Goal: Information Seeking & Learning: Check status

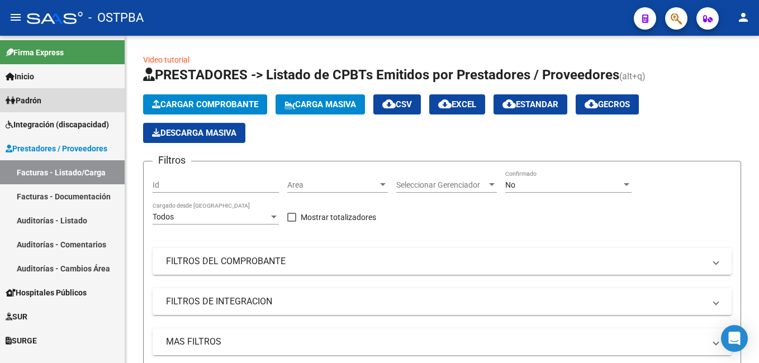
click at [50, 101] on link "Padrón" at bounding box center [62, 100] width 125 height 24
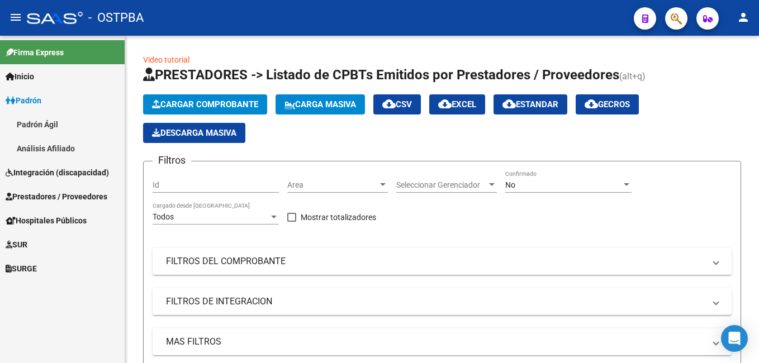
click at [52, 152] on link "Análisis Afiliado" at bounding box center [62, 148] width 125 height 24
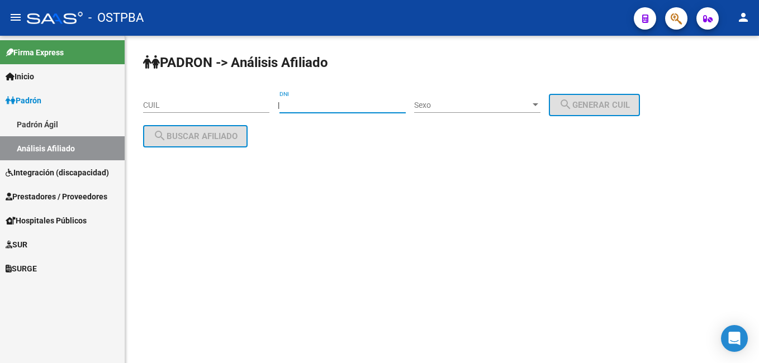
click at [337, 103] on input "DNI" at bounding box center [343, 106] width 126 height 10
type input "42432320"
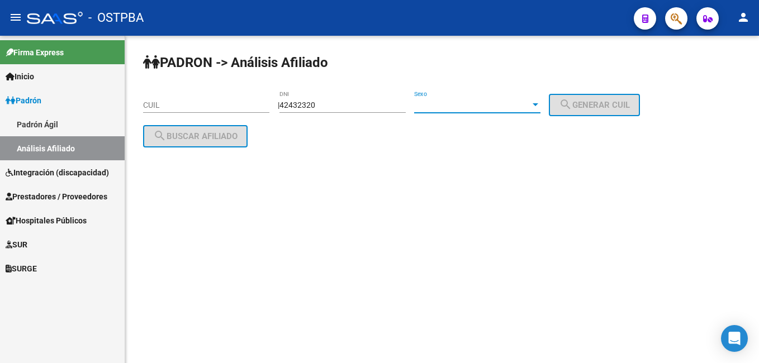
click at [541, 108] on div at bounding box center [536, 105] width 10 height 9
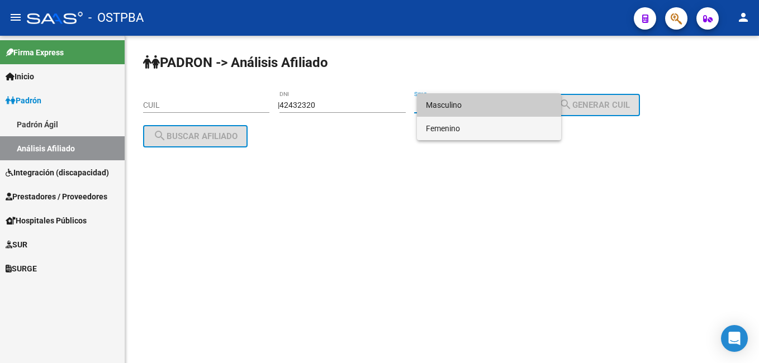
click at [470, 133] on span "Femenino" at bounding box center [489, 128] width 126 height 23
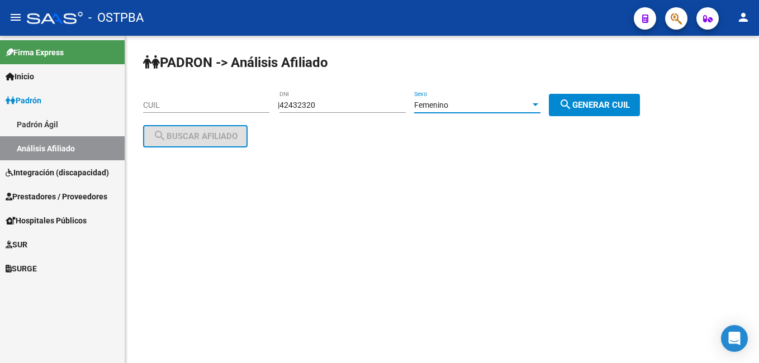
click at [595, 111] on button "search Generar CUIL" at bounding box center [594, 105] width 91 height 22
type input "27-42432320-4"
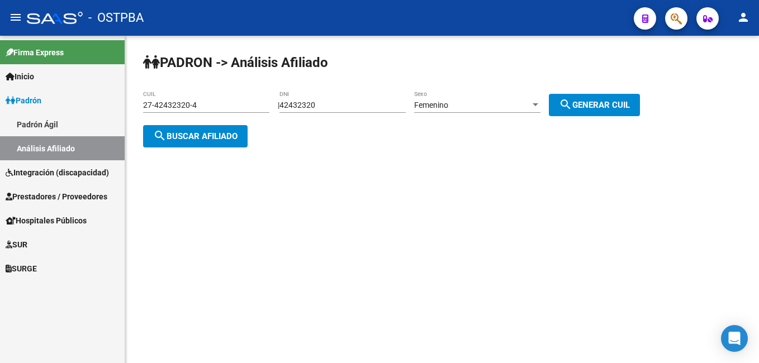
click at [225, 140] on span "search Buscar afiliado" at bounding box center [195, 136] width 84 height 10
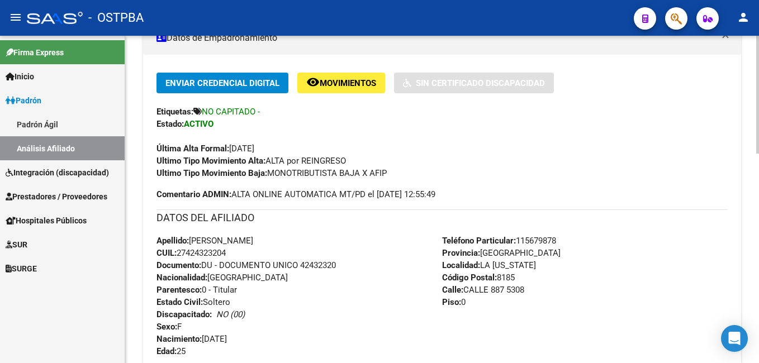
scroll to position [112, 0]
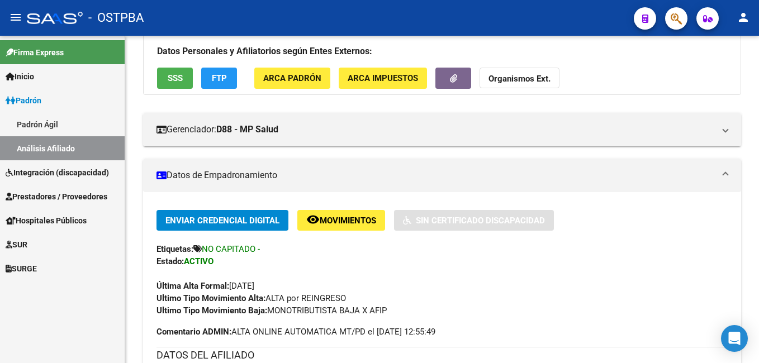
click at [50, 126] on link "Padrón Ágil" at bounding box center [62, 124] width 125 height 24
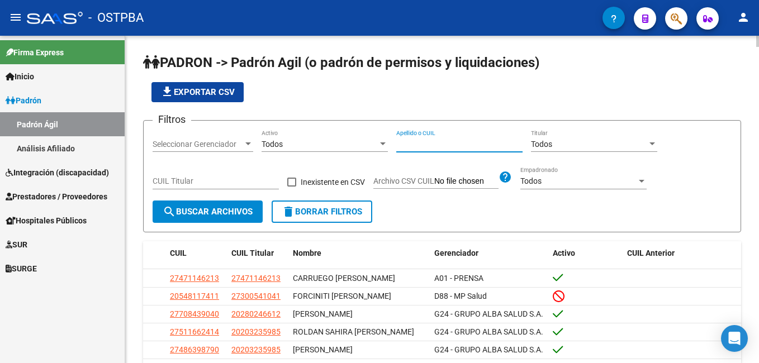
click at [433, 144] on input "Apellido o CUIL" at bounding box center [459, 145] width 126 height 10
type input "calabrese"
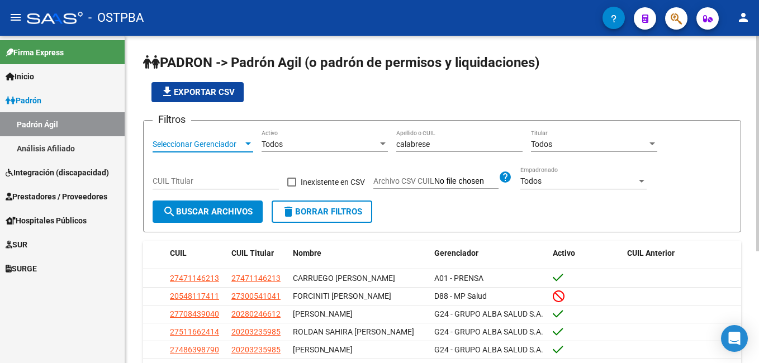
click at [249, 145] on div at bounding box center [248, 144] width 6 height 3
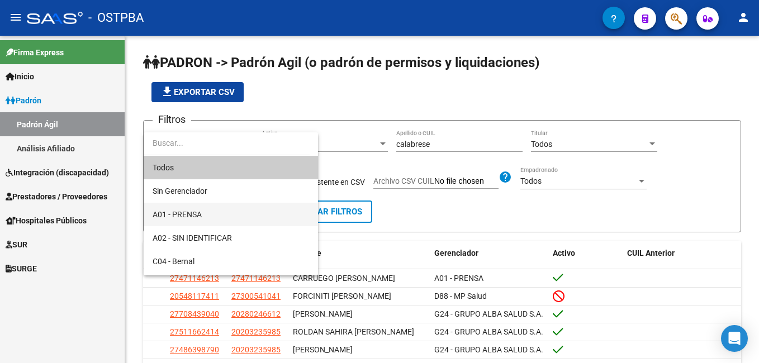
click at [210, 215] on span "A01 - PRENSA" at bounding box center [231, 214] width 157 height 23
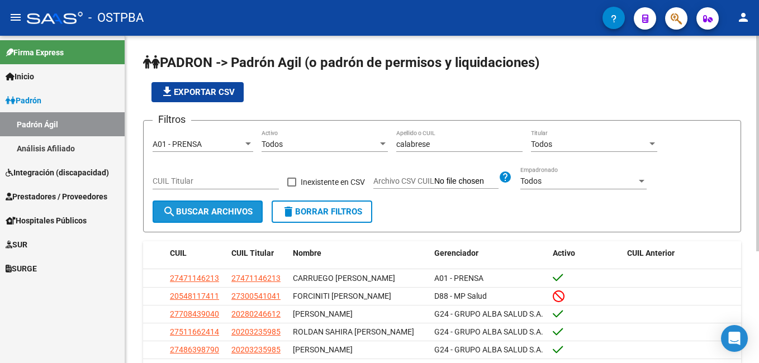
click at [216, 219] on button "search Buscar Archivos" at bounding box center [208, 212] width 110 height 22
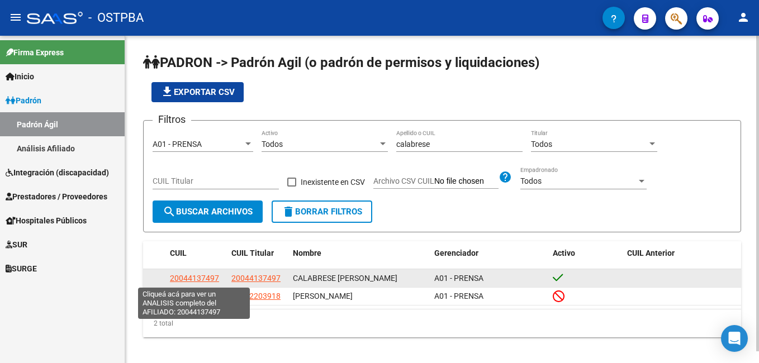
click at [199, 278] on span "20044137497" at bounding box center [194, 278] width 49 height 9
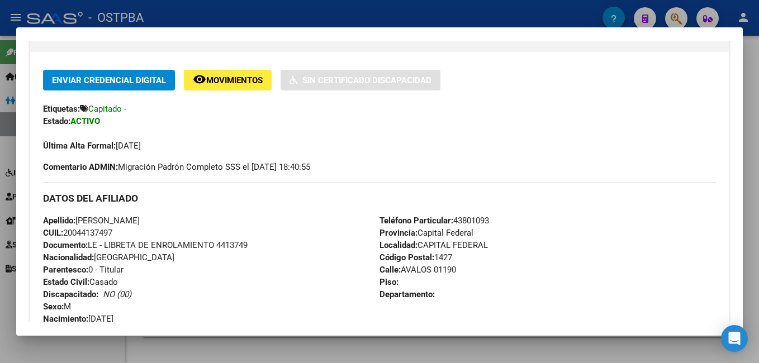
scroll to position [280, 0]
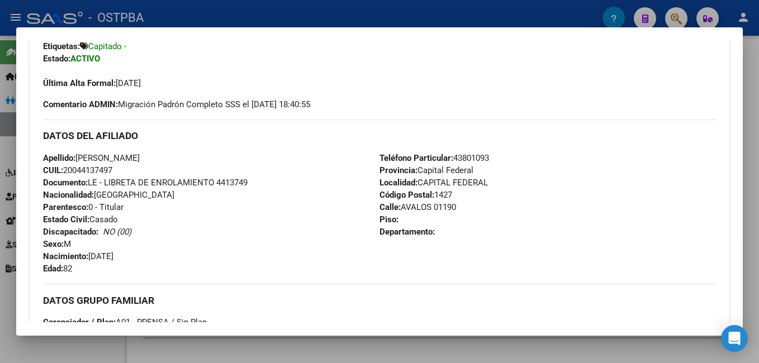
click at [235, 10] on div at bounding box center [379, 181] width 759 height 363
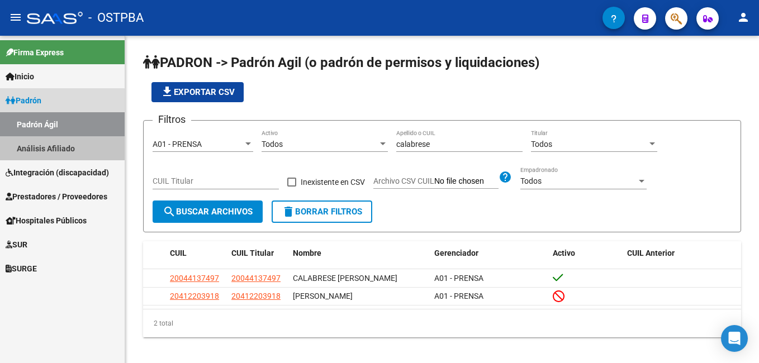
drag, startPoint x: 42, startPoint y: 150, endPoint x: 108, endPoint y: 150, distance: 66.5
click at [43, 150] on link "Análisis Afiliado" at bounding box center [62, 148] width 125 height 24
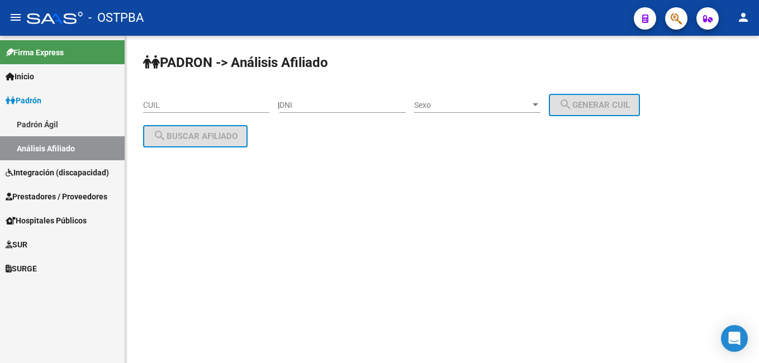
click at [369, 108] on input "DNI" at bounding box center [343, 106] width 126 height 10
type input "4547854"
click at [539, 106] on div at bounding box center [536, 104] width 6 height 3
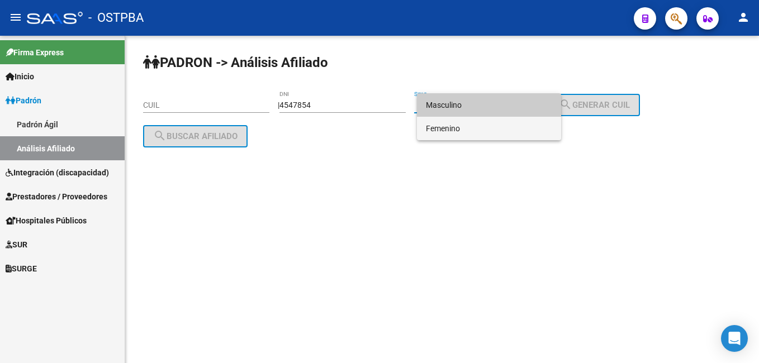
click at [492, 131] on span "Femenino" at bounding box center [489, 128] width 126 height 23
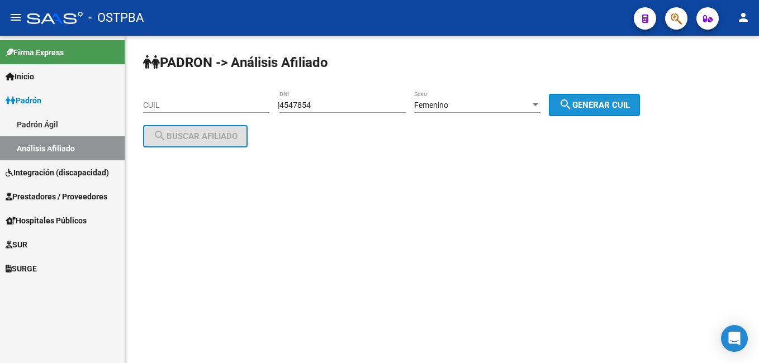
click at [595, 102] on span "search Generar CUIL" at bounding box center [594, 105] width 71 height 10
type input "27-04547854-3"
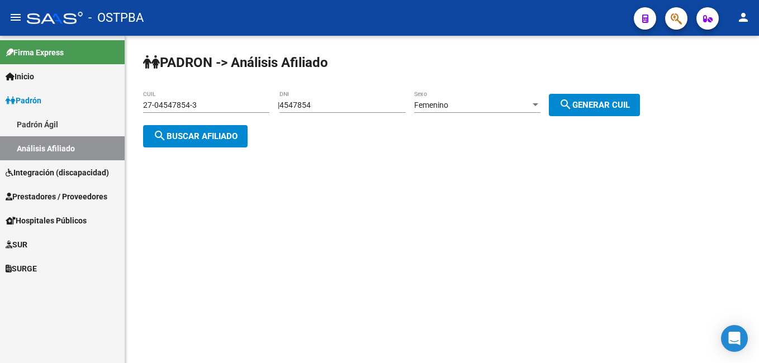
click at [177, 133] on span "search Buscar afiliado" at bounding box center [195, 136] width 84 height 10
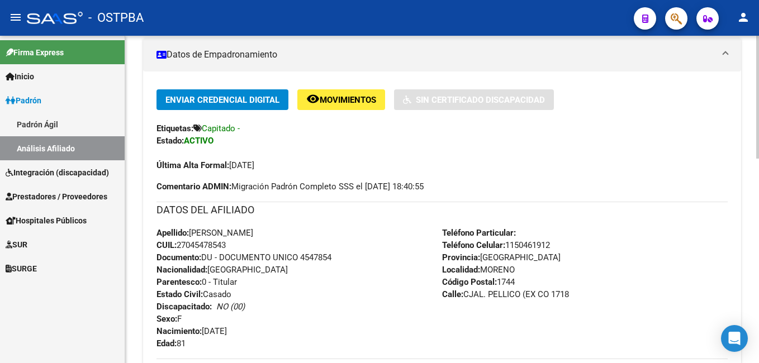
scroll to position [224, 0]
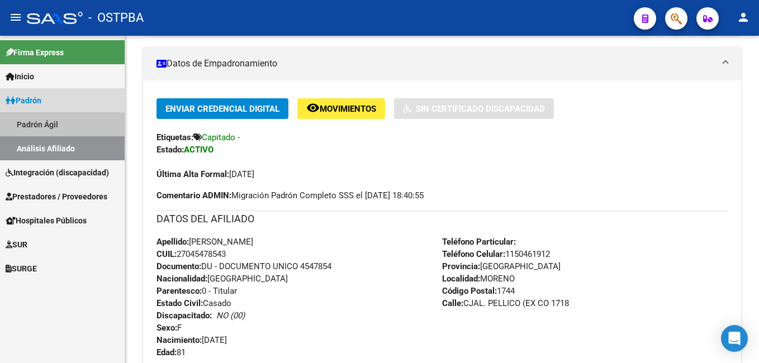
click at [53, 125] on link "Padrón Ágil" at bounding box center [62, 124] width 125 height 24
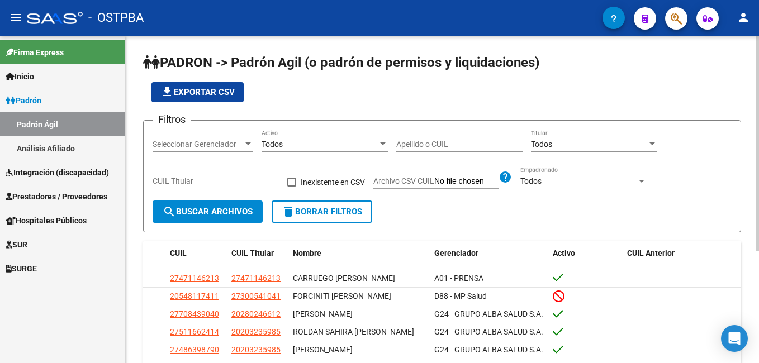
click at [488, 141] on input "Apellido o CUIL" at bounding box center [459, 145] width 126 height 10
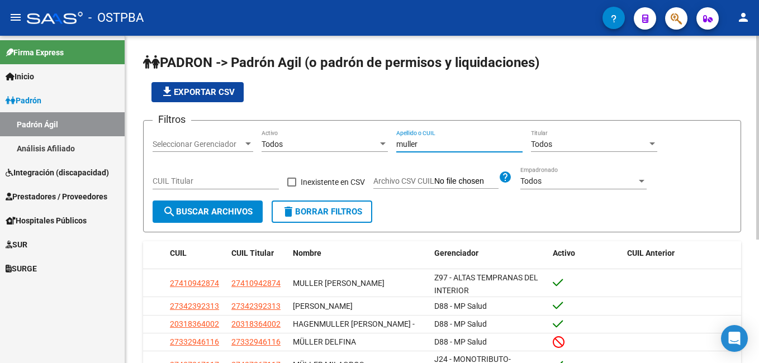
type input "muller"
click at [249, 146] on div at bounding box center [248, 144] width 10 height 9
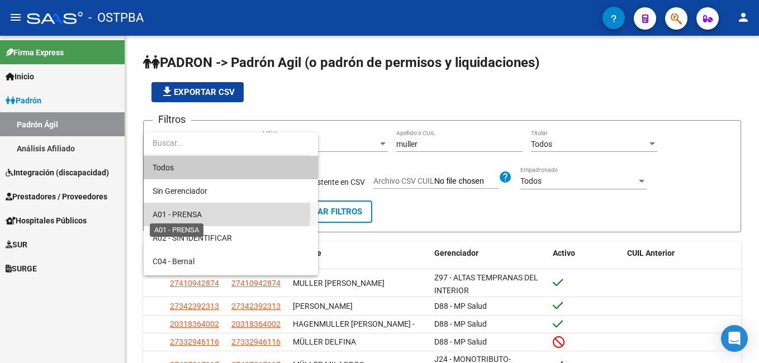
click at [200, 213] on span "A01 - PRENSA" at bounding box center [177, 214] width 49 height 9
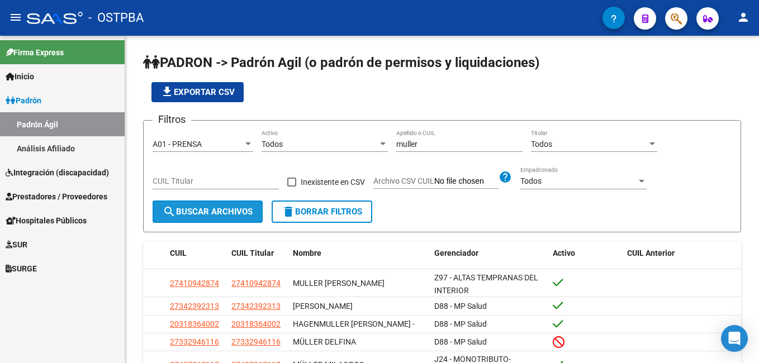
click at [200, 213] on span "search Buscar Archivos" at bounding box center [208, 212] width 90 height 10
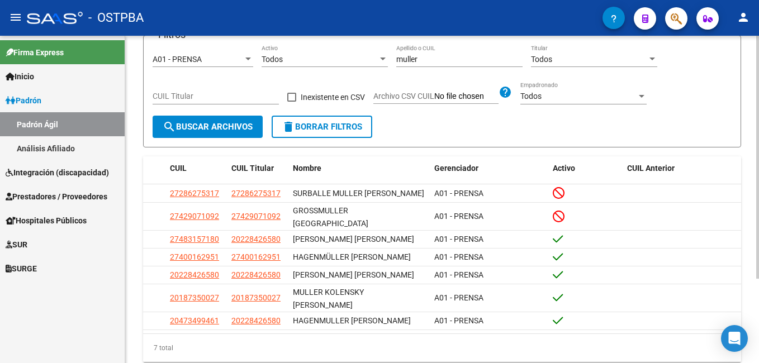
scroll to position [112, 0]
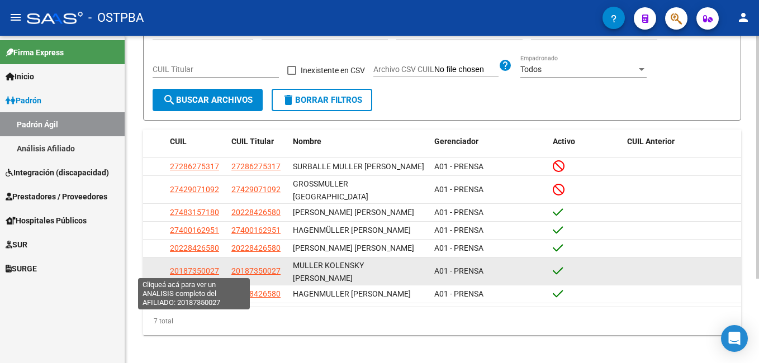
click at [196, 269] on span "20187350027" at bounding box center [194, 271] width 49 height 9
type textarea "20187350027"
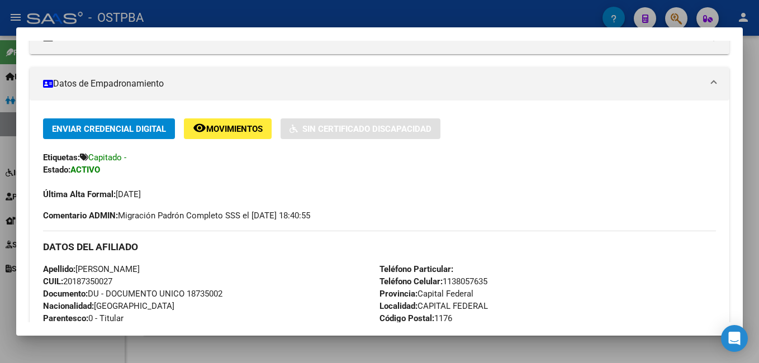
scroll to position [168, 0]
